Goal: Find specific page/section: Find specific page/section

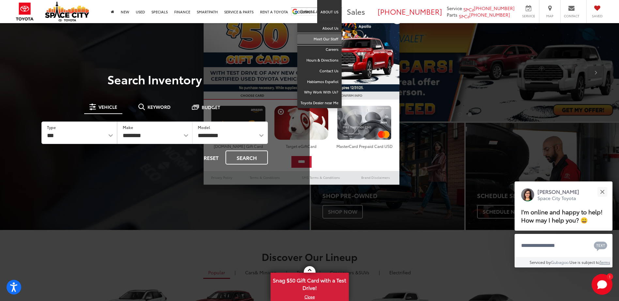
click at [330, 37] on link "Meet Our Staff" at bounding box center [319, 39] width 44 height 11
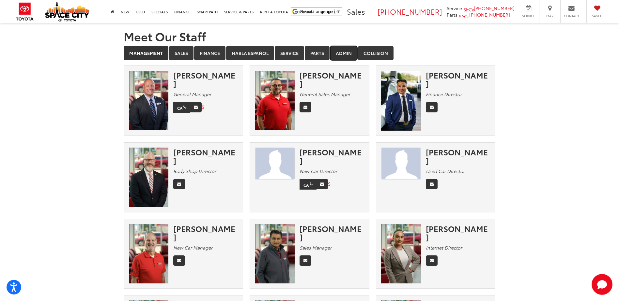
click at [345, 52] on link "Admin" at bounding box center [343, 53] width 27 height 14
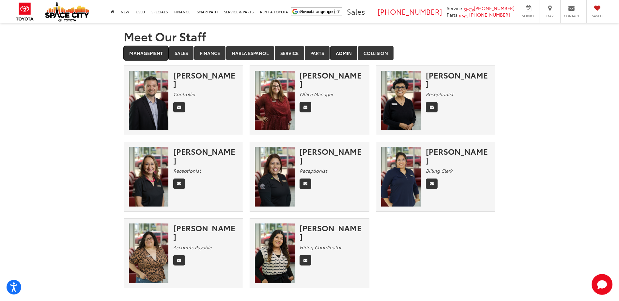
click at [144, 53] on link "Management" at bounding box center [146, 53] width 45 height 14
